Goal: Task Accomplishment & Management: Use online tool/utility

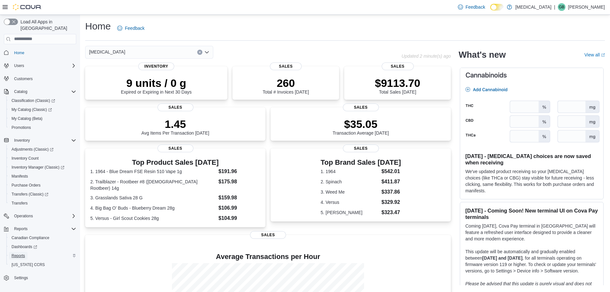
click at [18, 252] on span "Reports" at bounding box center [18, 256] width 13 height 8
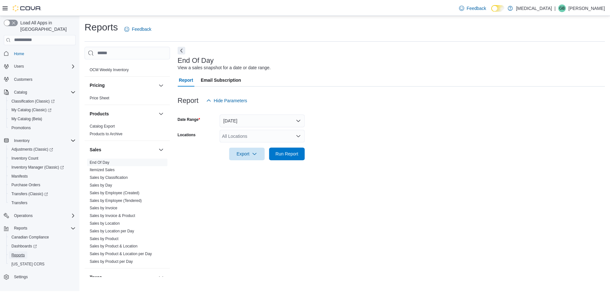
scroll to position [399, 0]
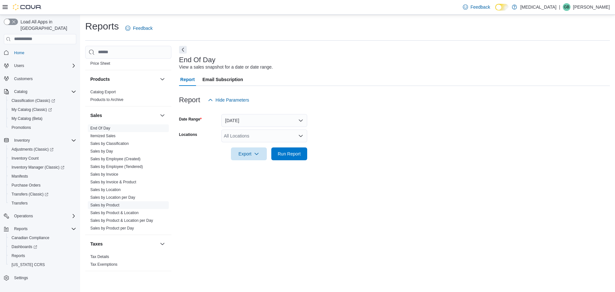
click at [107, 205] on link "Sales by Product" at bounding box center [104, 205] width 29 height 4
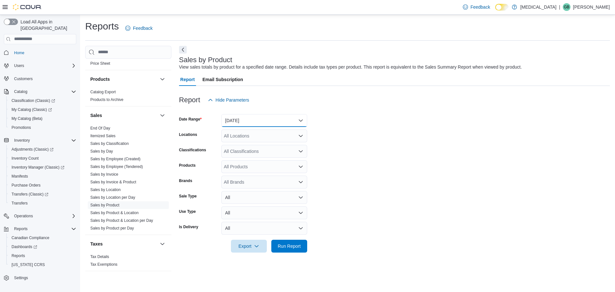
click at [240, 121] on button "Yesterday" at bounding box center [264, 120] width 86 height 13
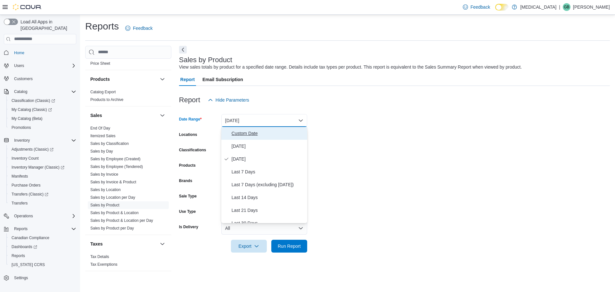
click at [255, 133] on span "Custom Date" at bounding box center [267, 133] width 73 height 8
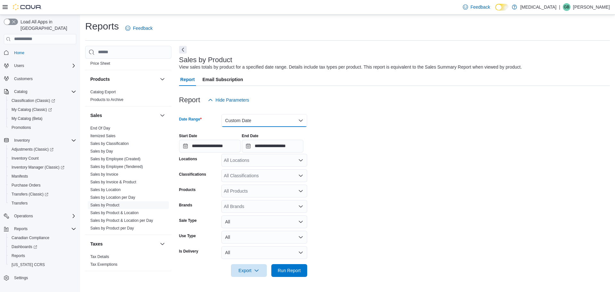
click at [241, 122] on button "Custom Date" at bounding box center [264, 120] width 86 height 13
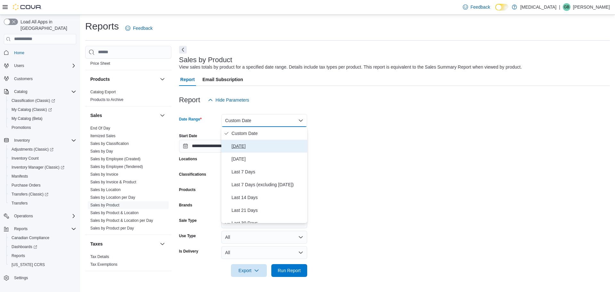
click at [243, 142] on span "Today" at bounding box center [267, 146] width 73 height 8
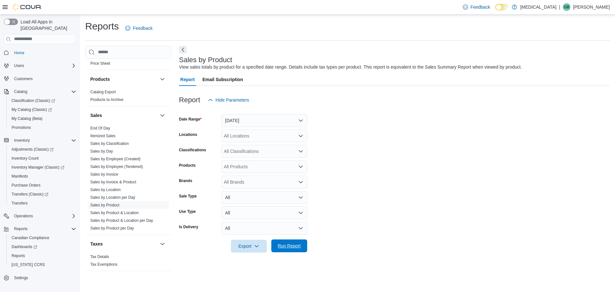
click at [284, 249] on span "Run Report" at bounding box center [289, 245] width 28 height 13
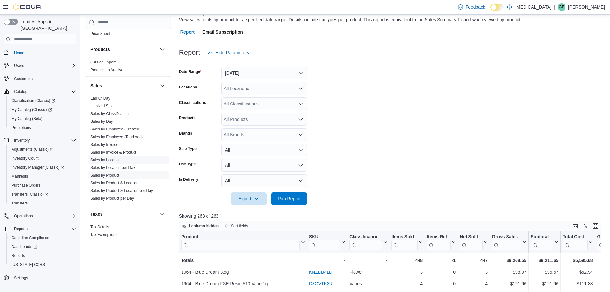
scroll to position [192, 0]
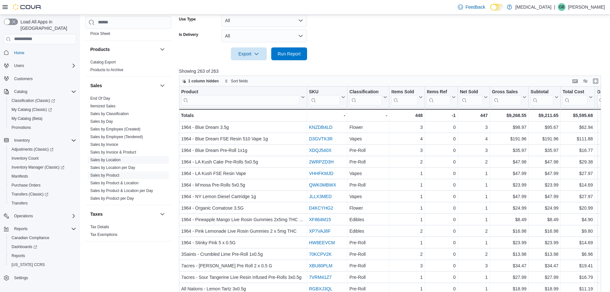
click at [107, 161] on link "Sales by Location" at bounding box center [105, 159] width 30 height 4
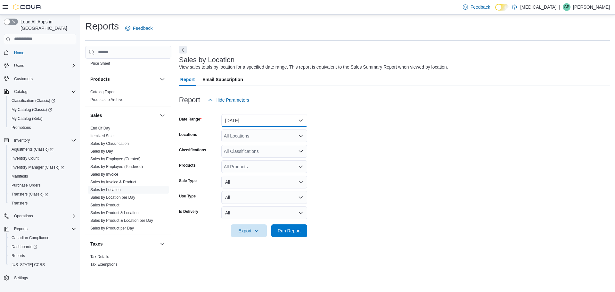
click at [248, 116] on button "Yesterday" at bounding box center [264, 120] width 86 height 13
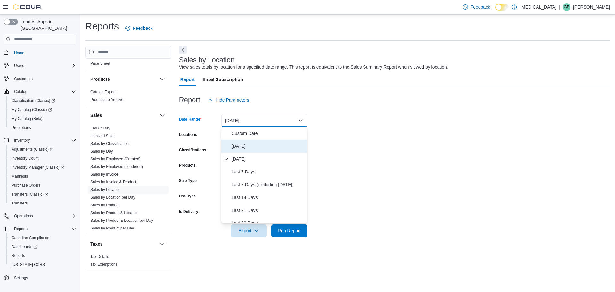
click at [243, 142] on span "Today" at bounding box center [267, 146] width 73 height 8
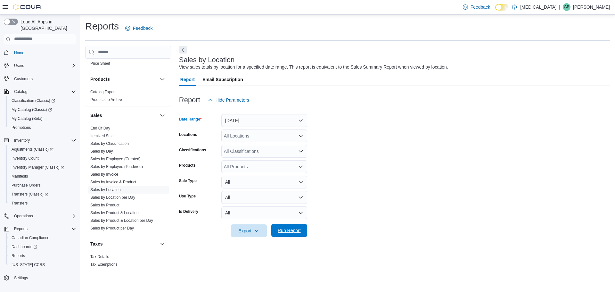
click at [286, 230] on span "Run Report" at bounding box center [289, 230] width 23 height 6
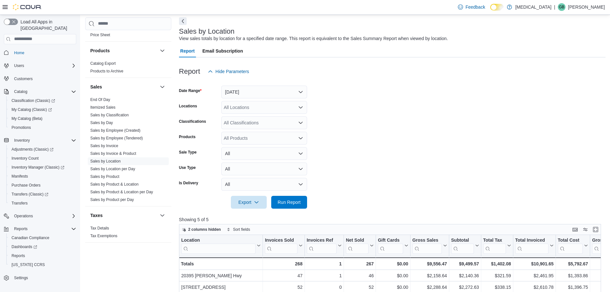
scroll to position [64, 0]
